Goal: Task Accomplishment & Management: Manage account settings

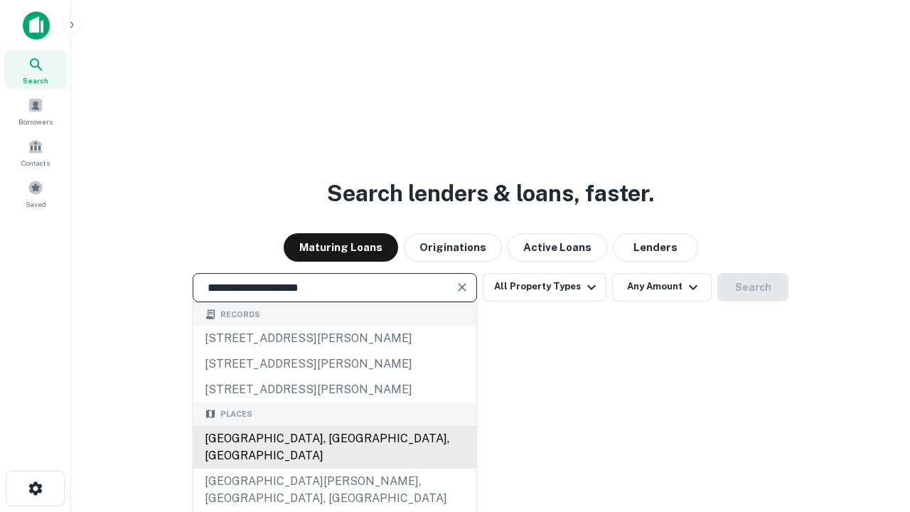
click at [334, 469] on div "[GEOGRAPHIC_DATA], [GEOGRAPHIC_DATA], [GEOGRAPHIC_DATA]" at bounding box center [334, 447] width 283 height 43
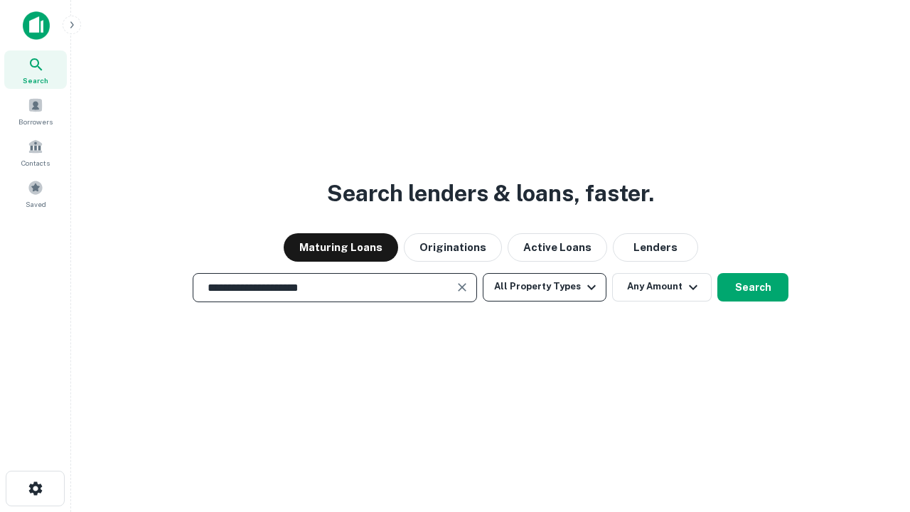
type input "**********"
click at [545, 287] on button "All Property Types" at bounding box center [545, 287] width 124 height 28
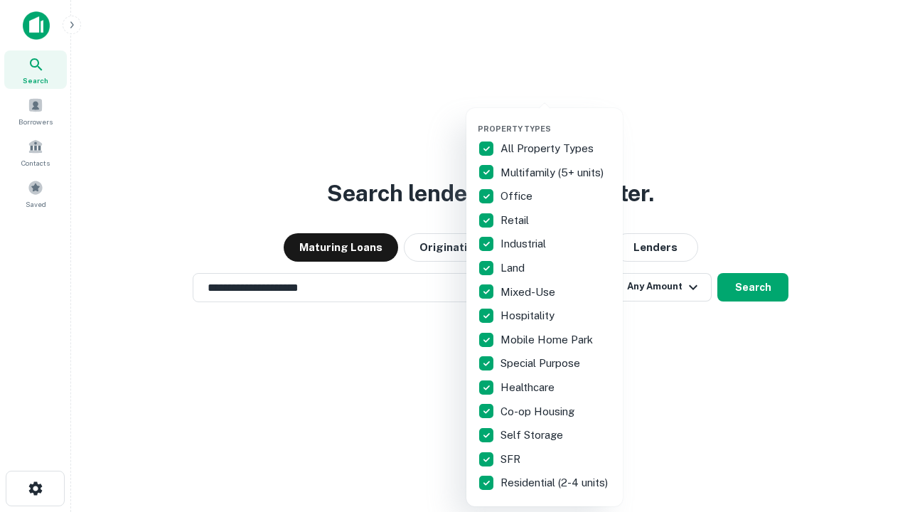
click at [556, 119] on button "button" at bounding box center [556, 119] width 156 height 1
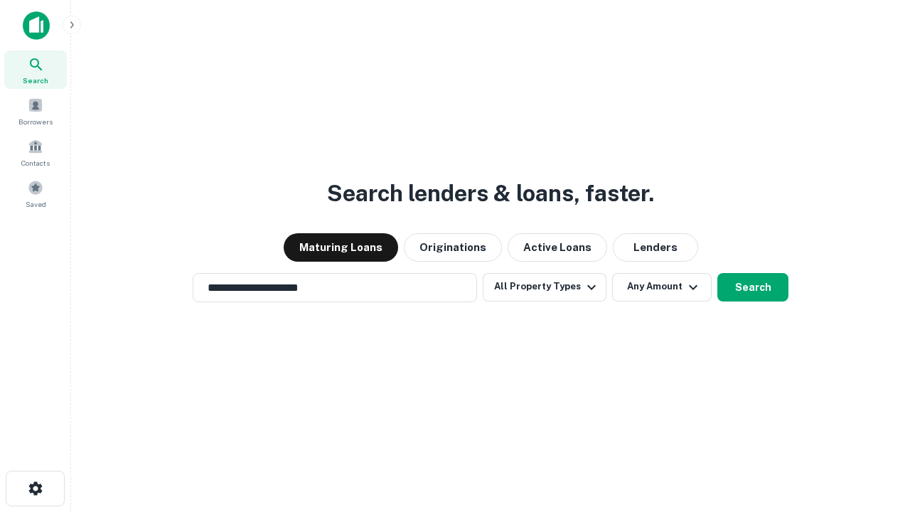
scroll to position [22, 0]
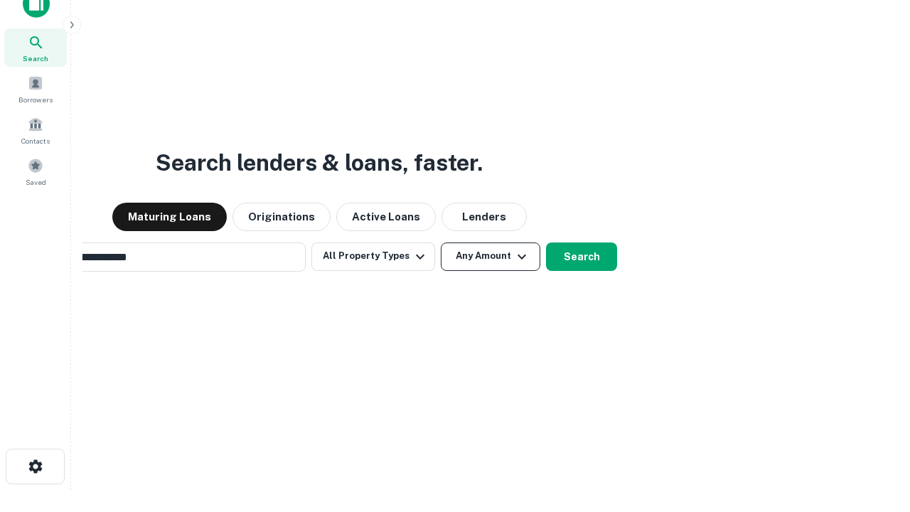
click at [441, 243] on button "Any Amount" at bounding box center [491, 257] width 100 height 28
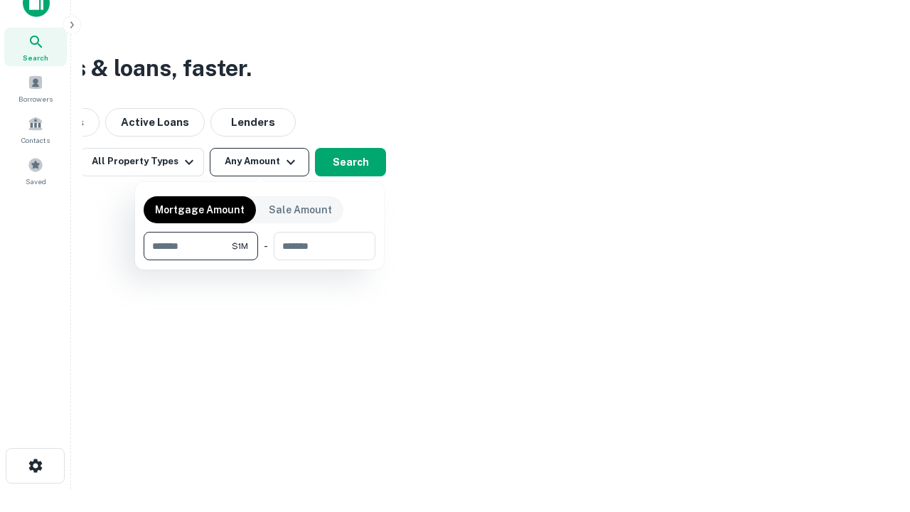
type input "*******"
click at [260, 260] on button "button" at bounding box center [260, 260] width 232 height 1
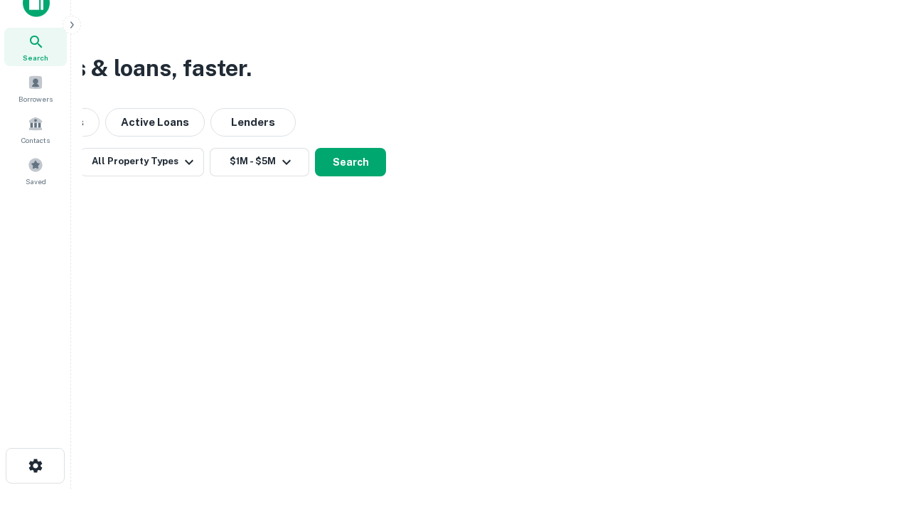
scroll to position [22, 0]
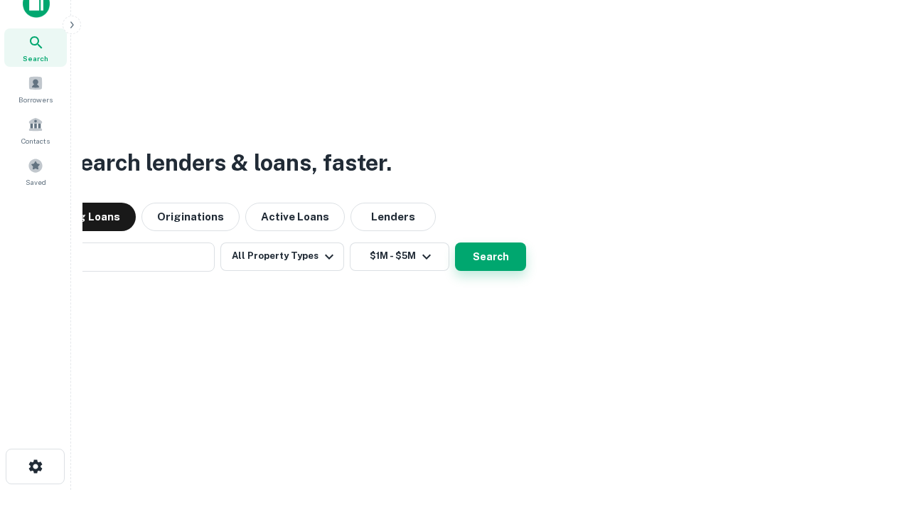
click at [455, 243] on button "Search" at bounding box center [490, 257] width 71 height 28
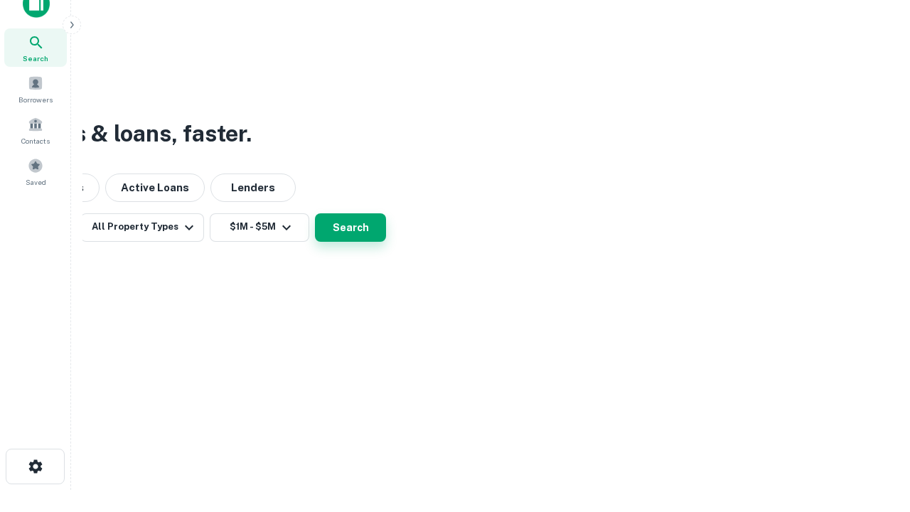
scroll to position [23, 0]
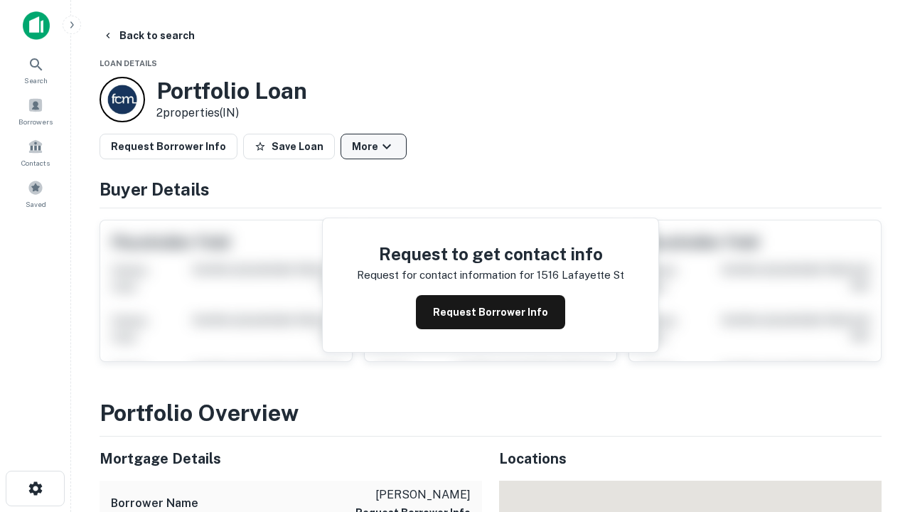
click at [373, 147] on button "More" at bounding box center [374, 147] width 66 height 26
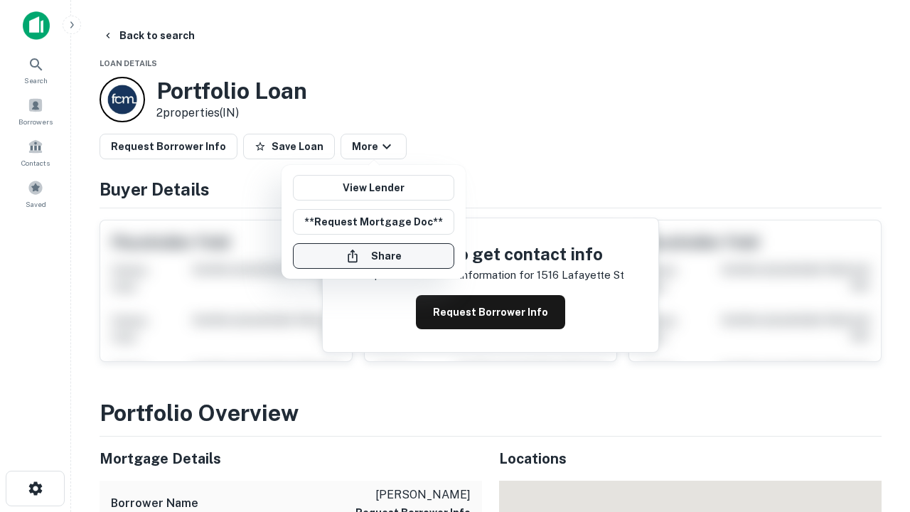
click at [373, 256] on button "Share" at bounding box center [373, 256] width 161 height 26
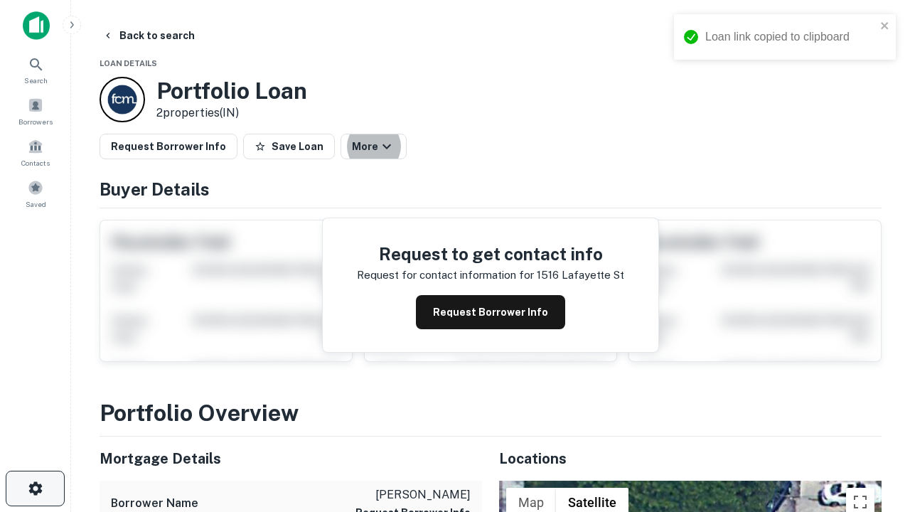
click at [35, 489] on icon "button" at bounding box center [35, 488] width 17 height 17
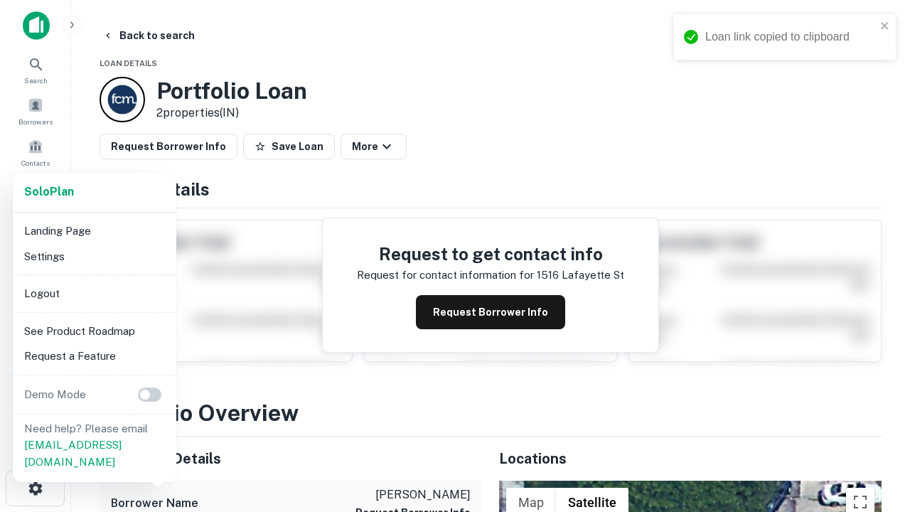
click at [94, 293] on li "Logout" at bounding box center [94, 294] width 152 height 26
